Goal: Task Accomplishment & Management: Use online tool/utility

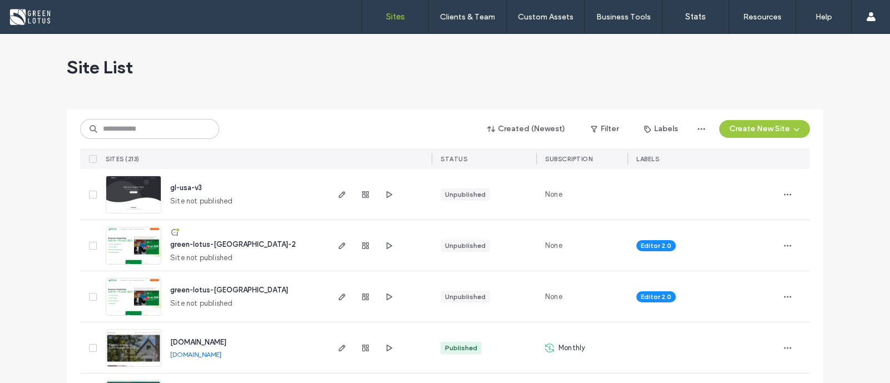
click at [137, 139] on div "Created (Newest) Filter Labels Create New Site" at bounding box center [445, 128] width 730 height 21
click at [133, 137] on input at bounding box center [149, 129] width 139 height 20
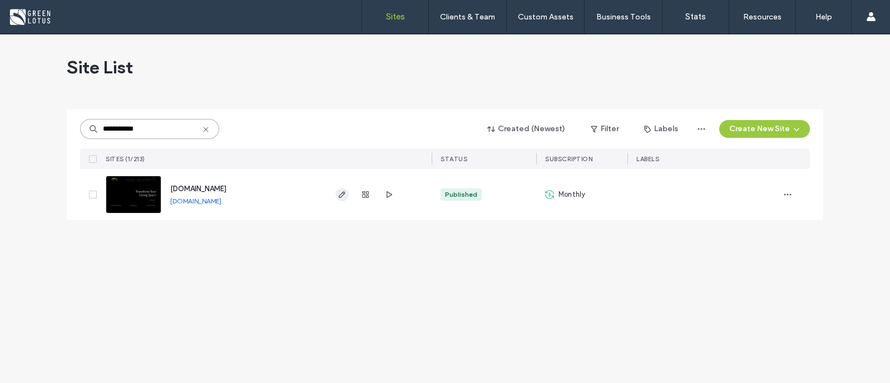
type input "**********"
click at [344, 200] on span "button" at bounding box center [341, 194] width 13 height 13
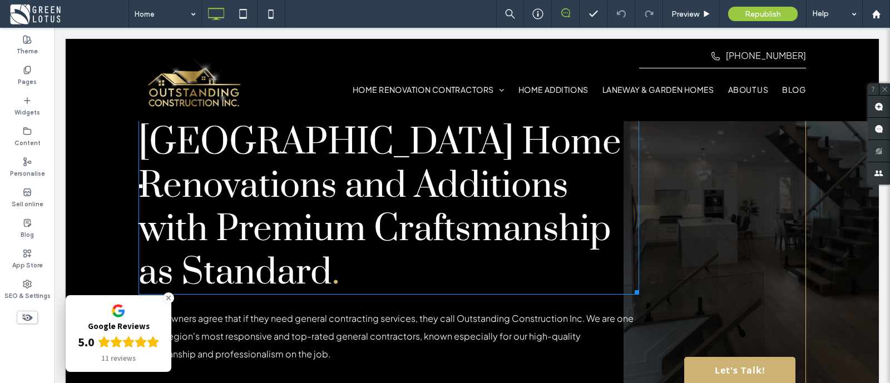
scroll to position [695, 0]
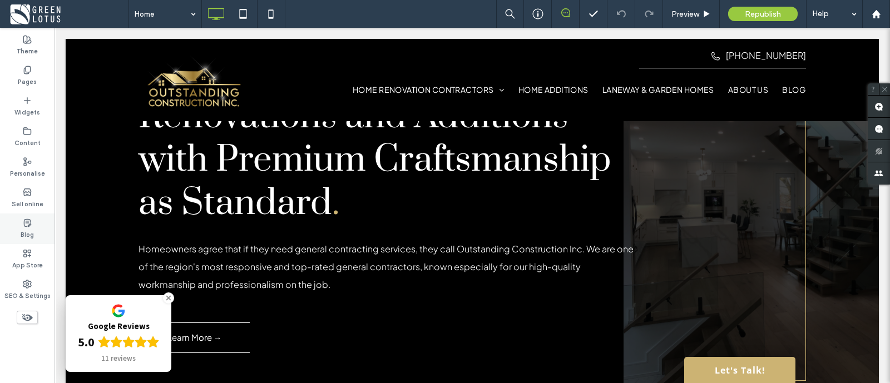
click at [33, 219] on div "Blog" at bounding box center [27, 229] width 54 height 31
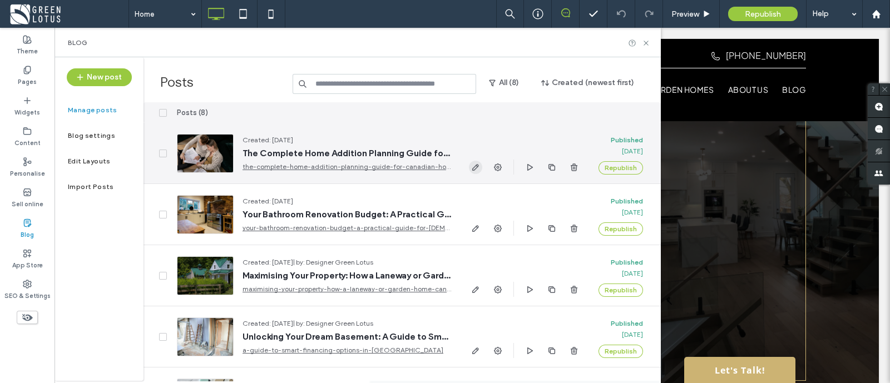
click at [473, 166] on icon "button" at bounding box center [475, 167] width 9 height 9
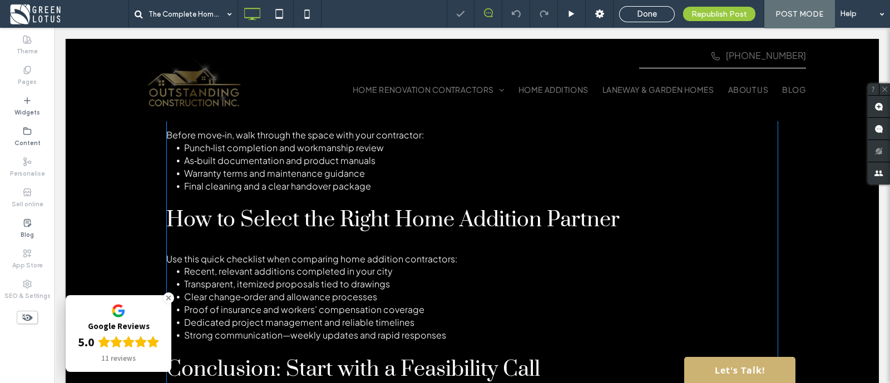
scroll to position [2163, 0]
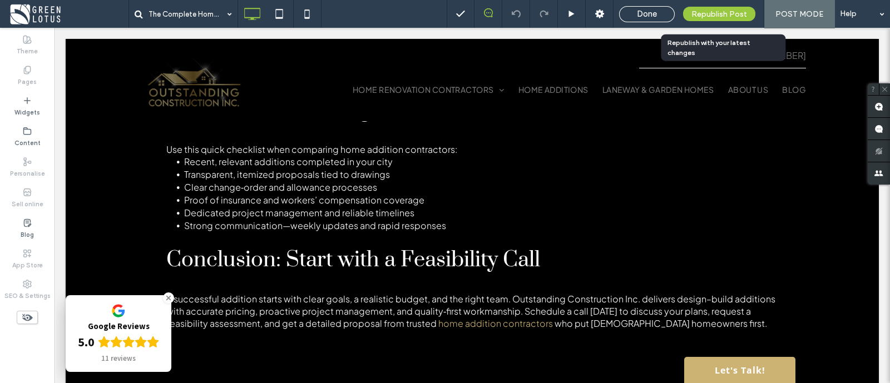
click at [726, 11] on span "Republish Post" at bounding box center [719, 13] width 56 height 9
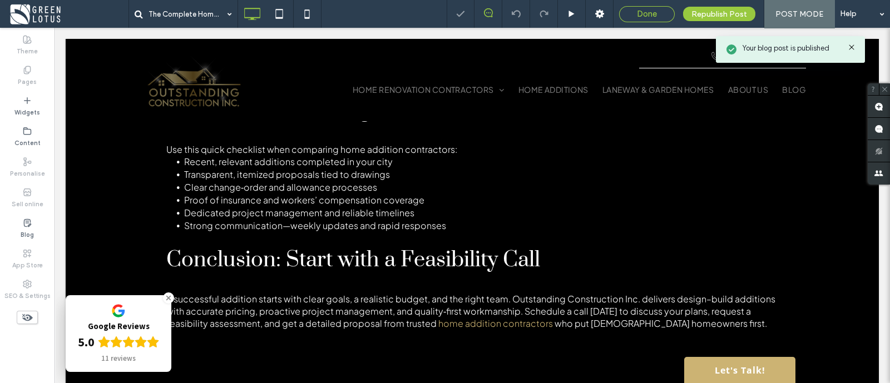
click at [635, 12] on div "Done" at bounding box center [646, 14] width 54 height 10
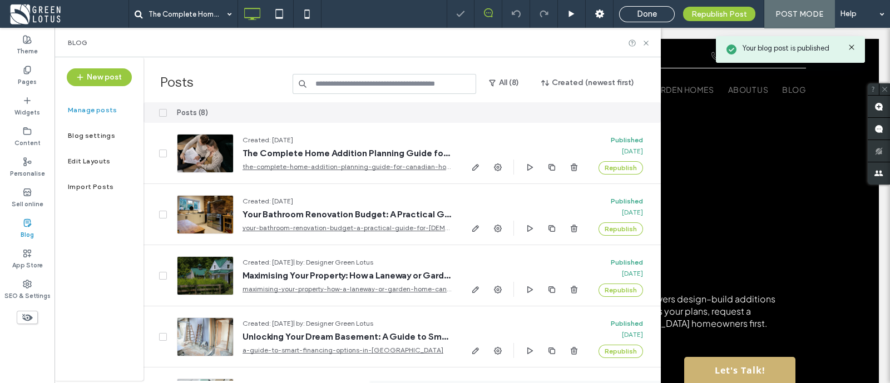
click at [644, 46] on icon at bounding box center [646, 43] width 8 height 8
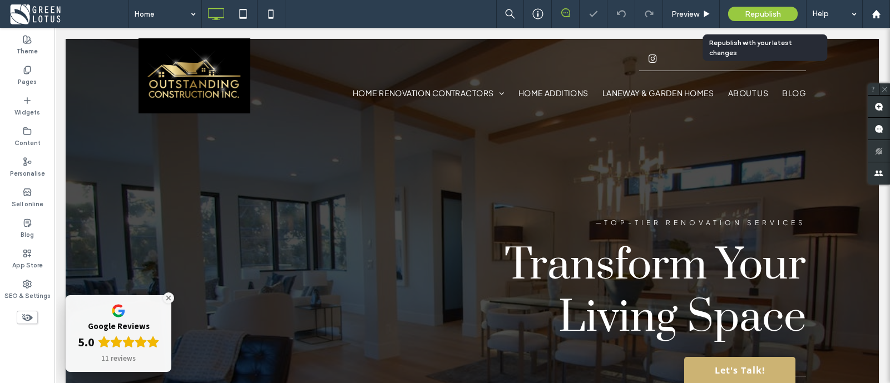
click at [755, 16] on span "Republish" at bounding box center [763, 13] width 36 height 9
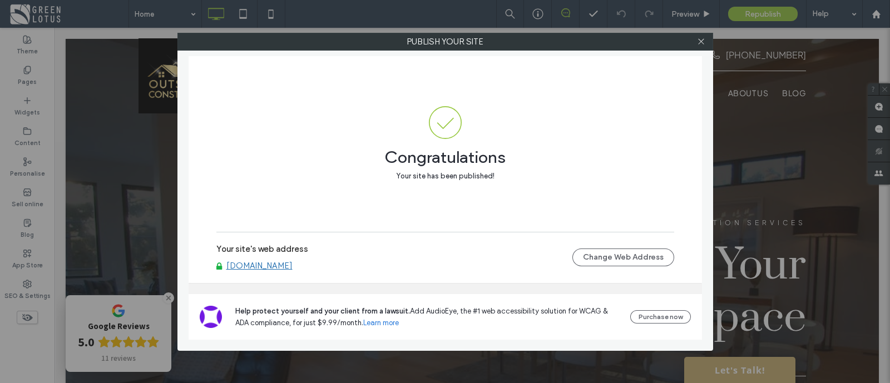
click at [708, 43] on div at bounding box center [701, 41] width 17 height 17
click at [703, 42] on icon at bounding box center [701, 41] width 8 height 8
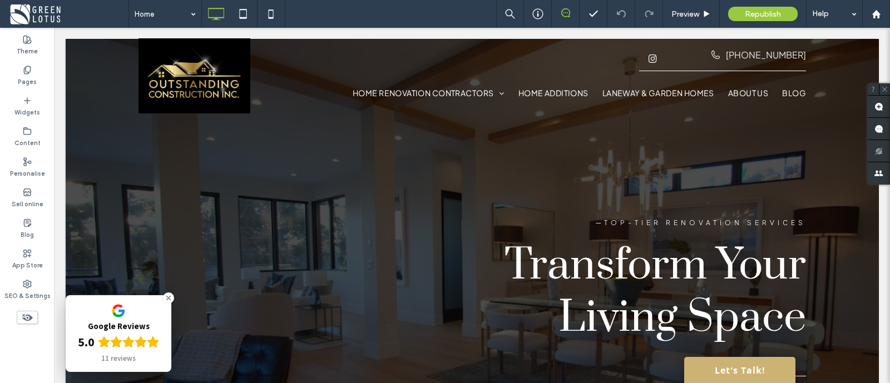
click at [22, 15] on span at bounding box center [68, 14] width 120 height 22
